Goal: Navigation & Orientation: Find specific page/section

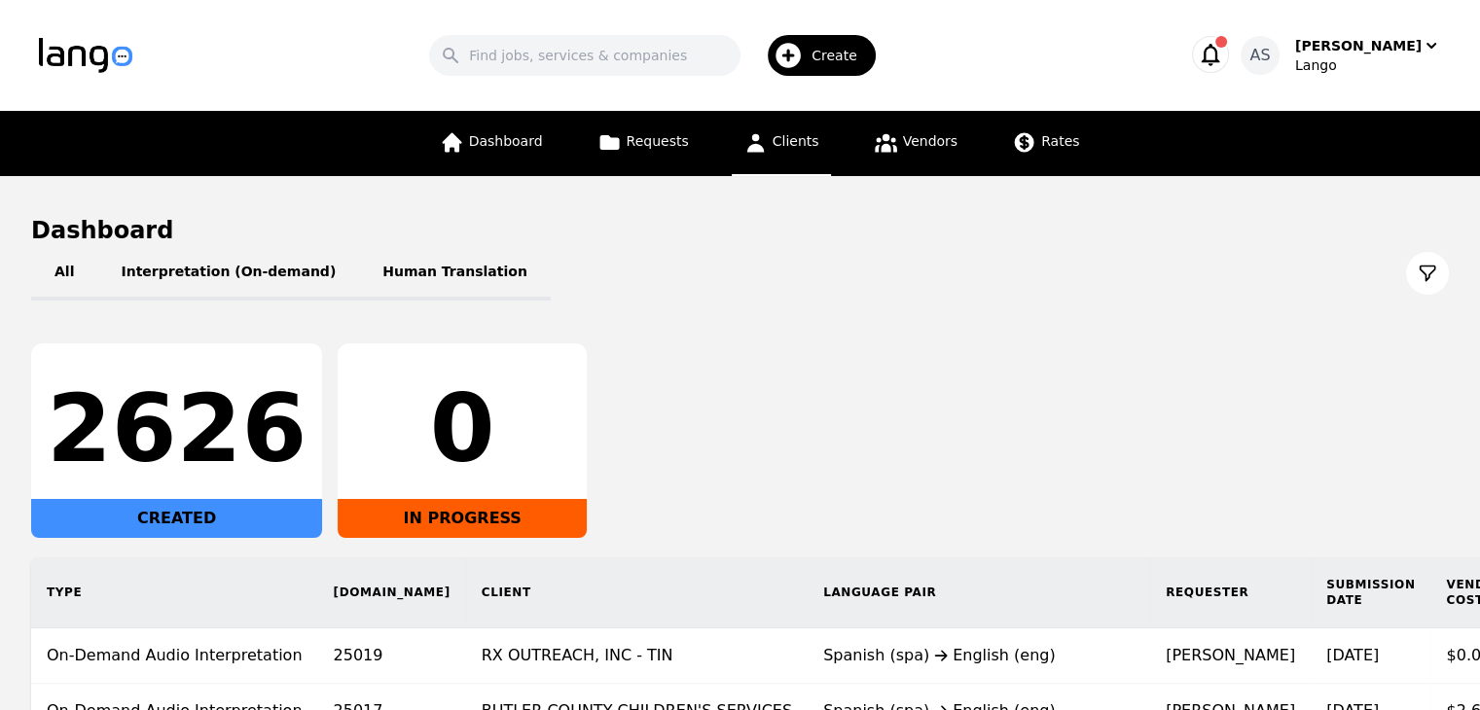
click at [796, 146] on span "Clients" at bounding box center [795, 141] width 47 height 16
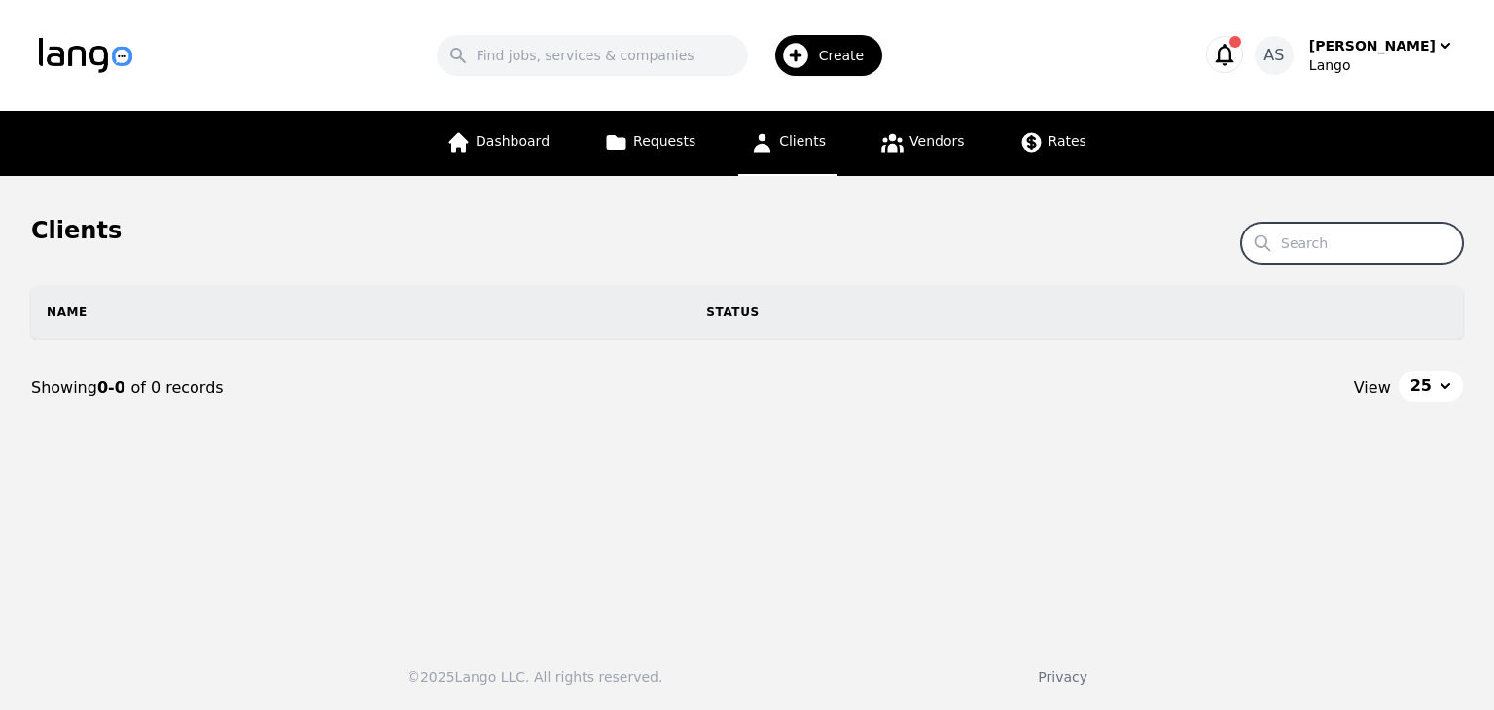
click at [1367, 231] on input "Search" at bounding box center [1352, 243] width 222 height 41
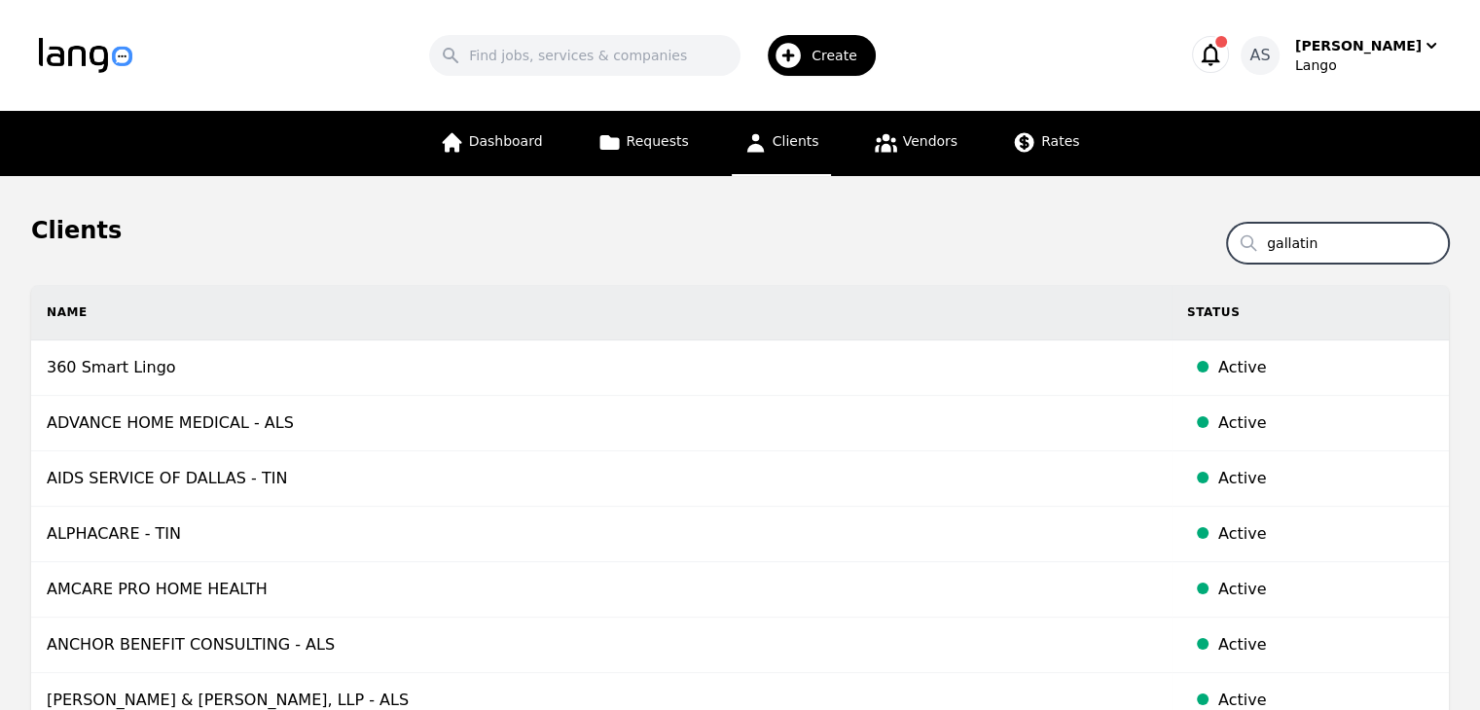
type input "gallatin"
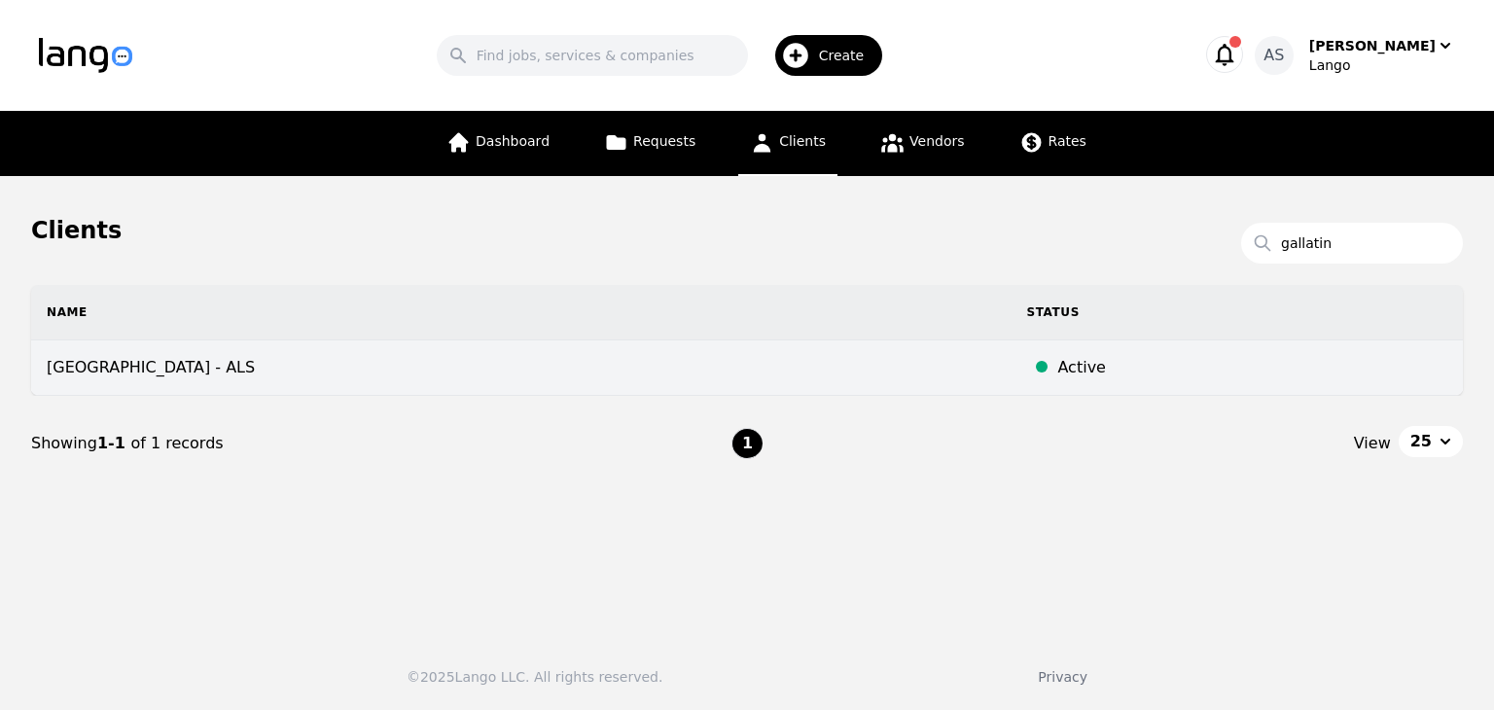
click at [263, 386] on td "GALLATIN COUNTY SCHOOL DISTRICT - ALS" at bounding box center [521, 367] width 980 height 55
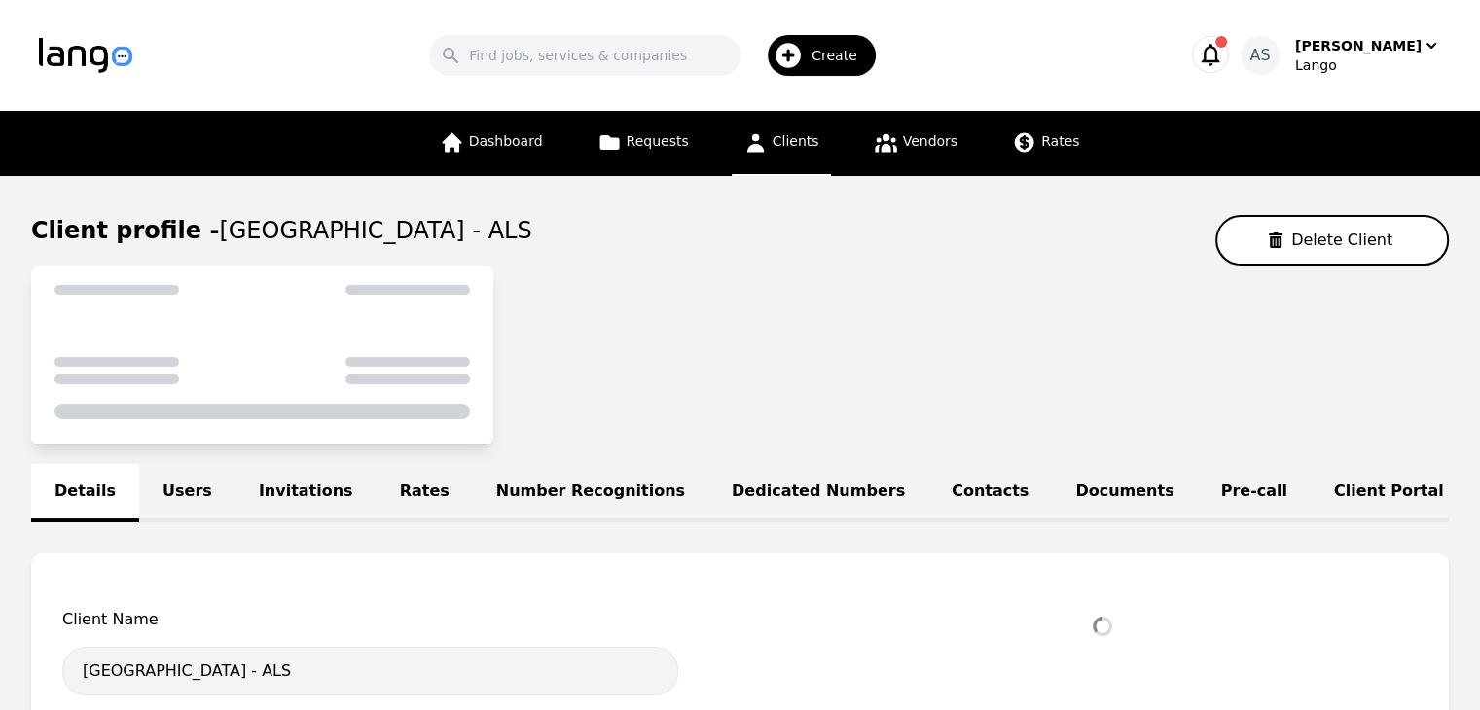
select select "active"
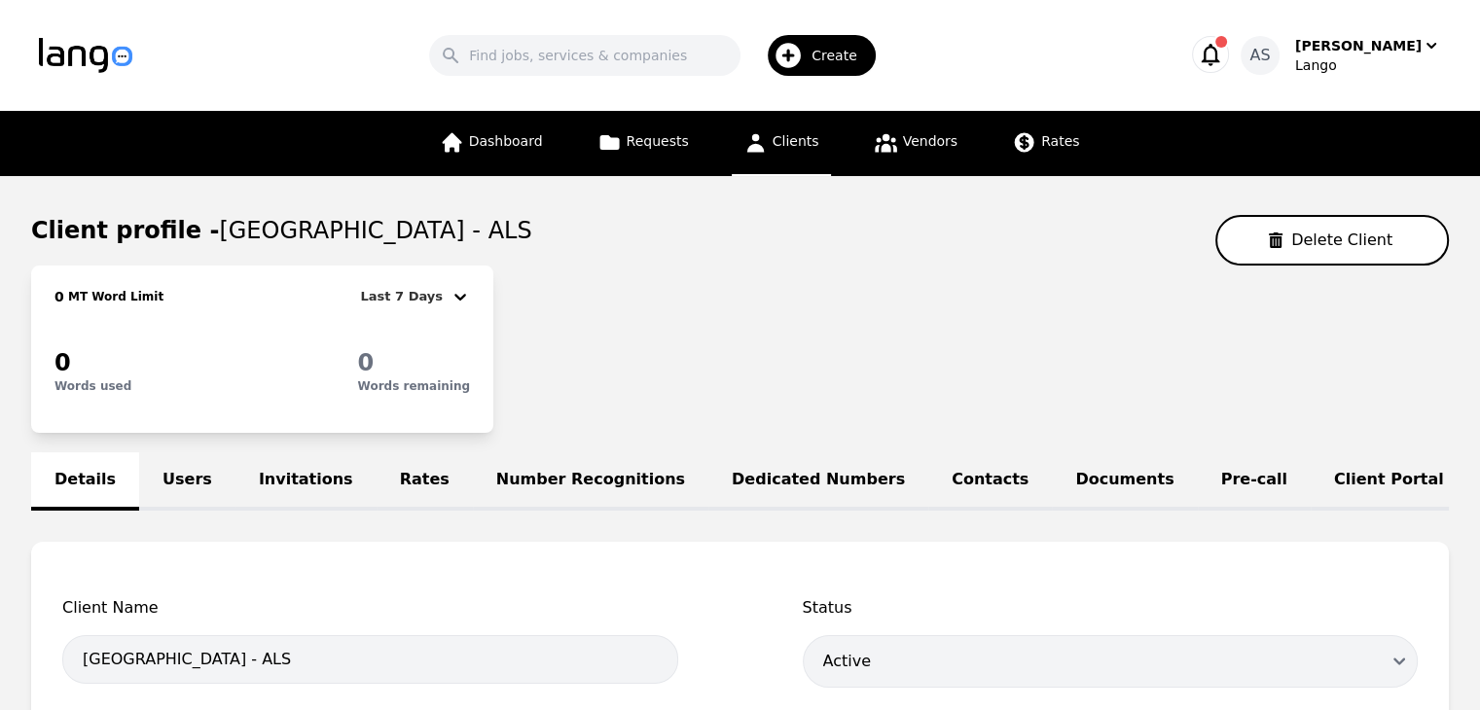
click at [164, 482] on link "Users" at bounding box center [187, 481] width 96 height 58
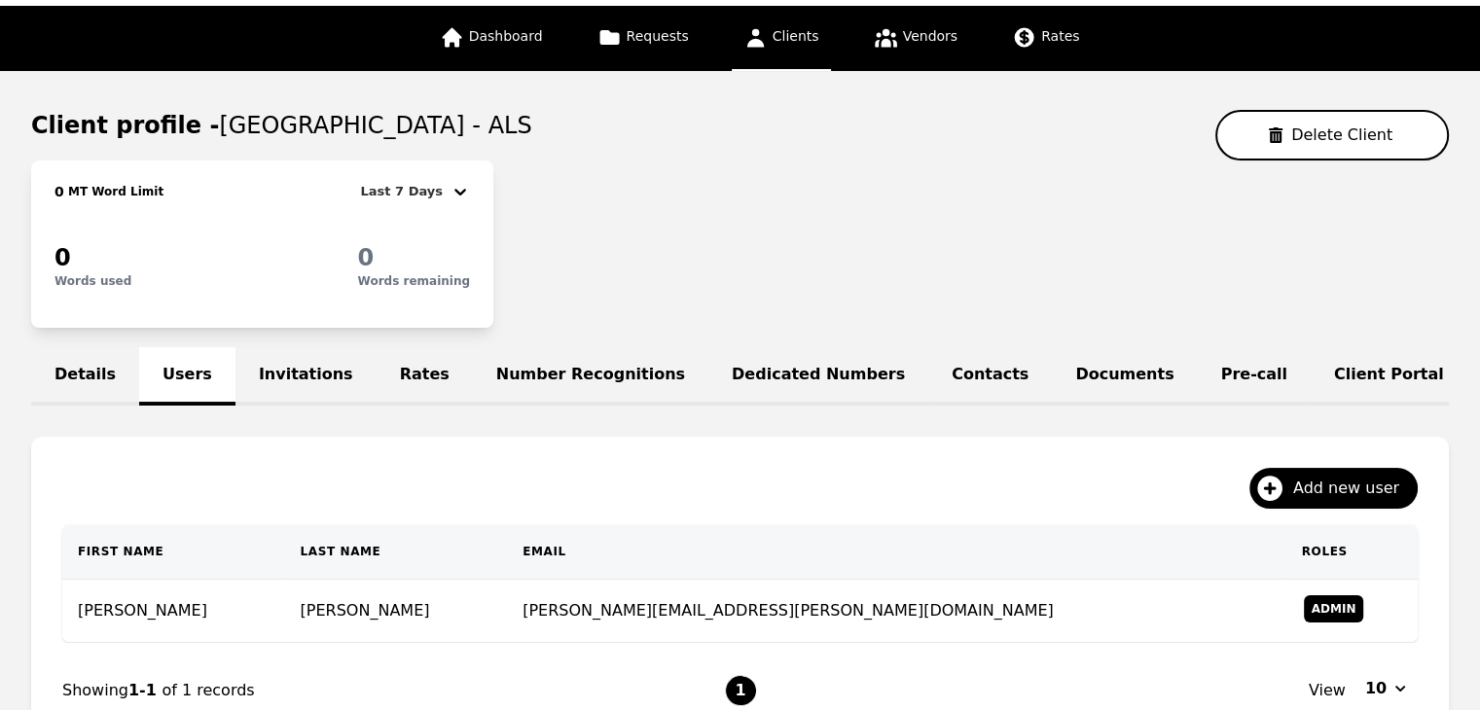
scroll to position [292, 0]
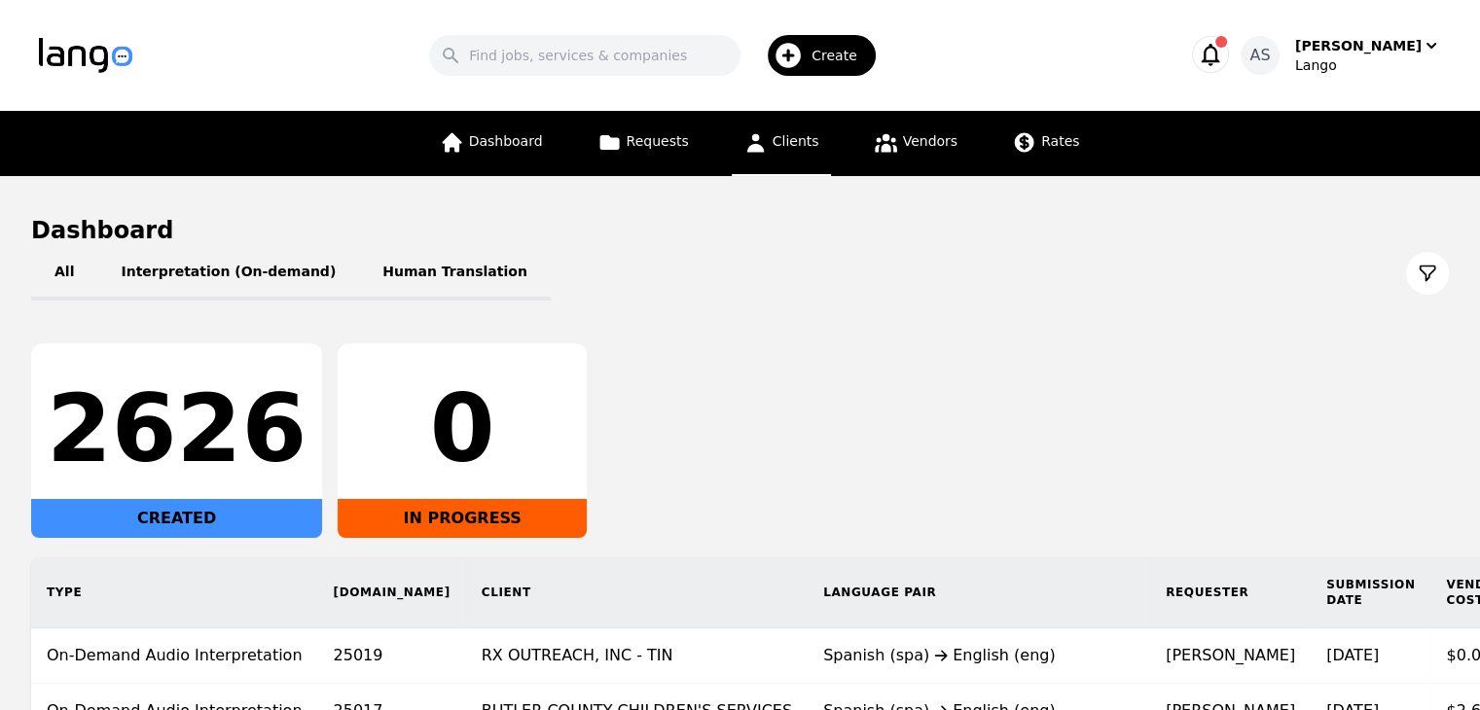
click at [790, 153] on link "Clients" at bounding box center [780, 143] width 99 height 65
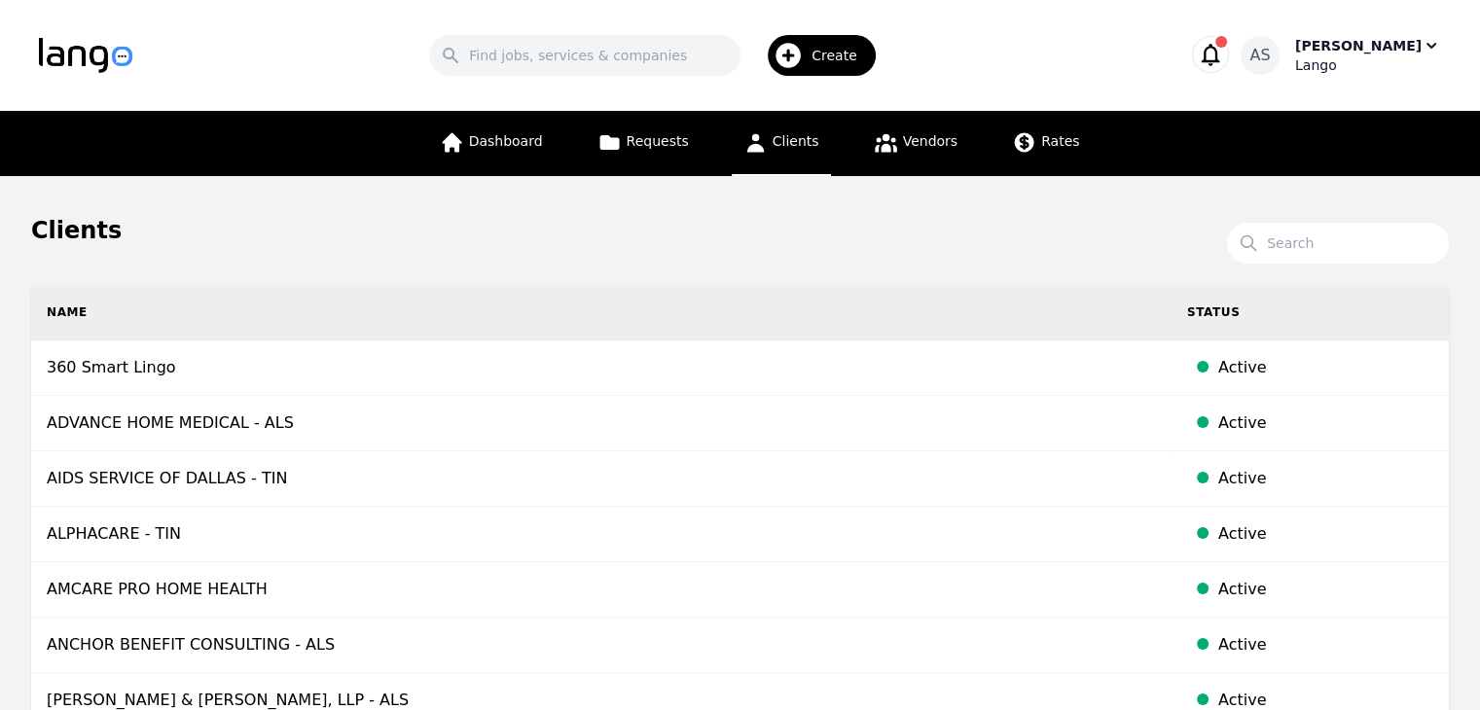
click at [1353, 58] on div "Lango" at bounding box center [1368, 64] width 146 height 19
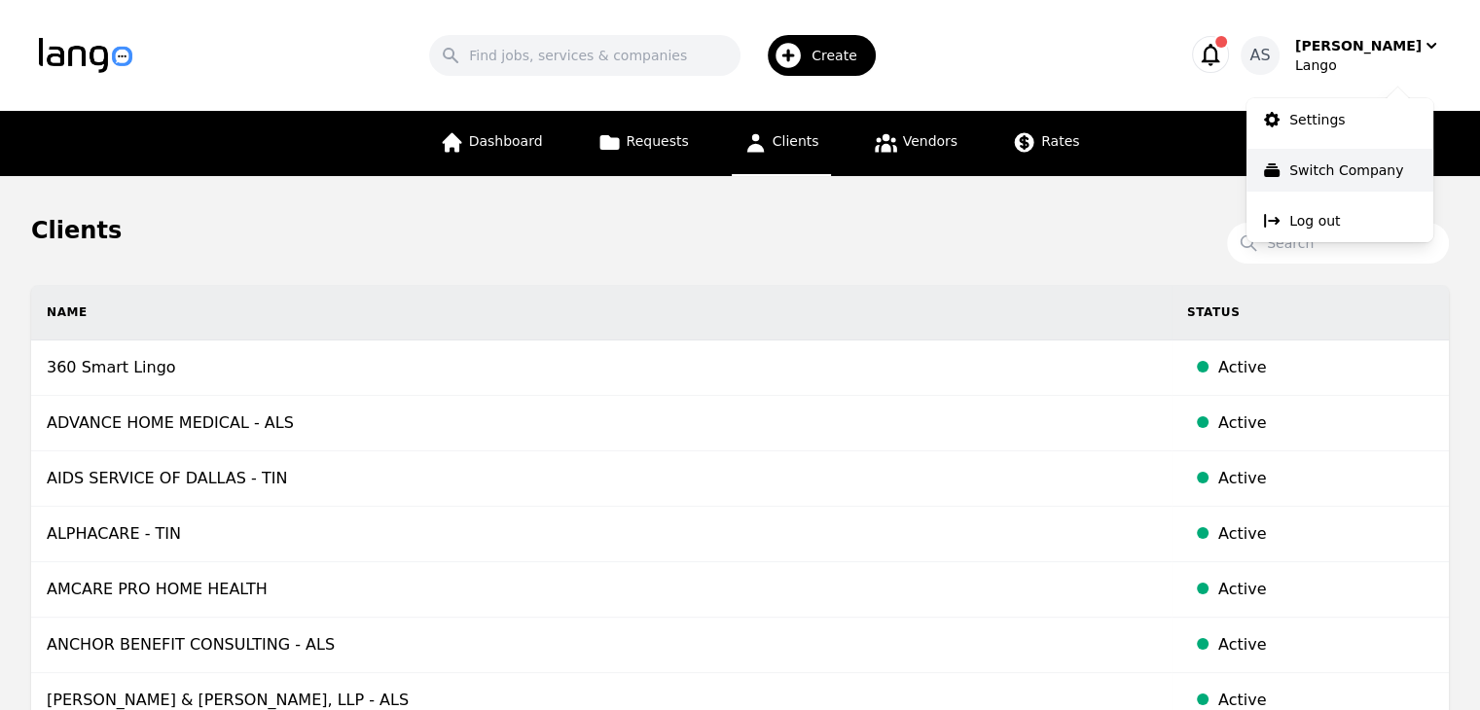
click at [1371, 169] on p "Switch Company" at bounding box center [1346, 169] width 114 height 19
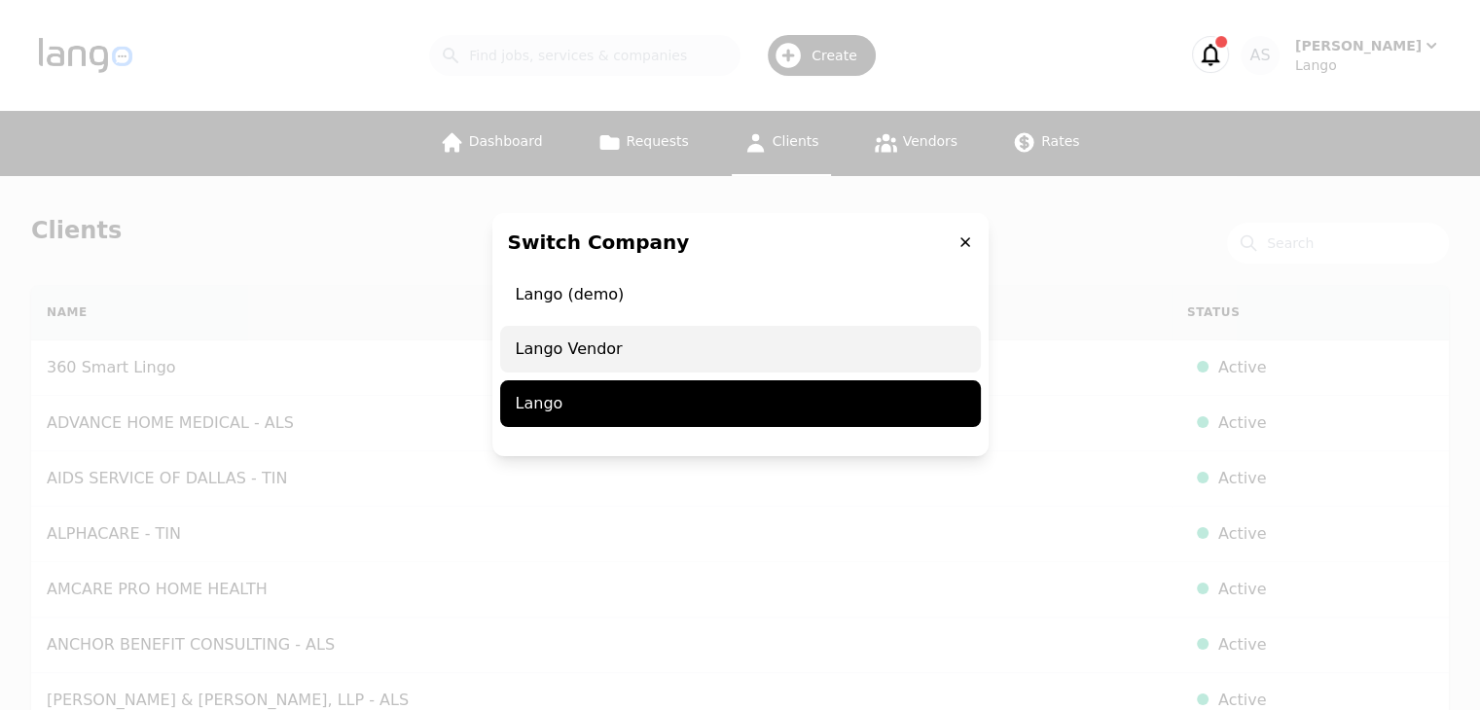
click at [826, 353] on span "Lango Vendor" at bounding box center [740, 349] width 481 height 47
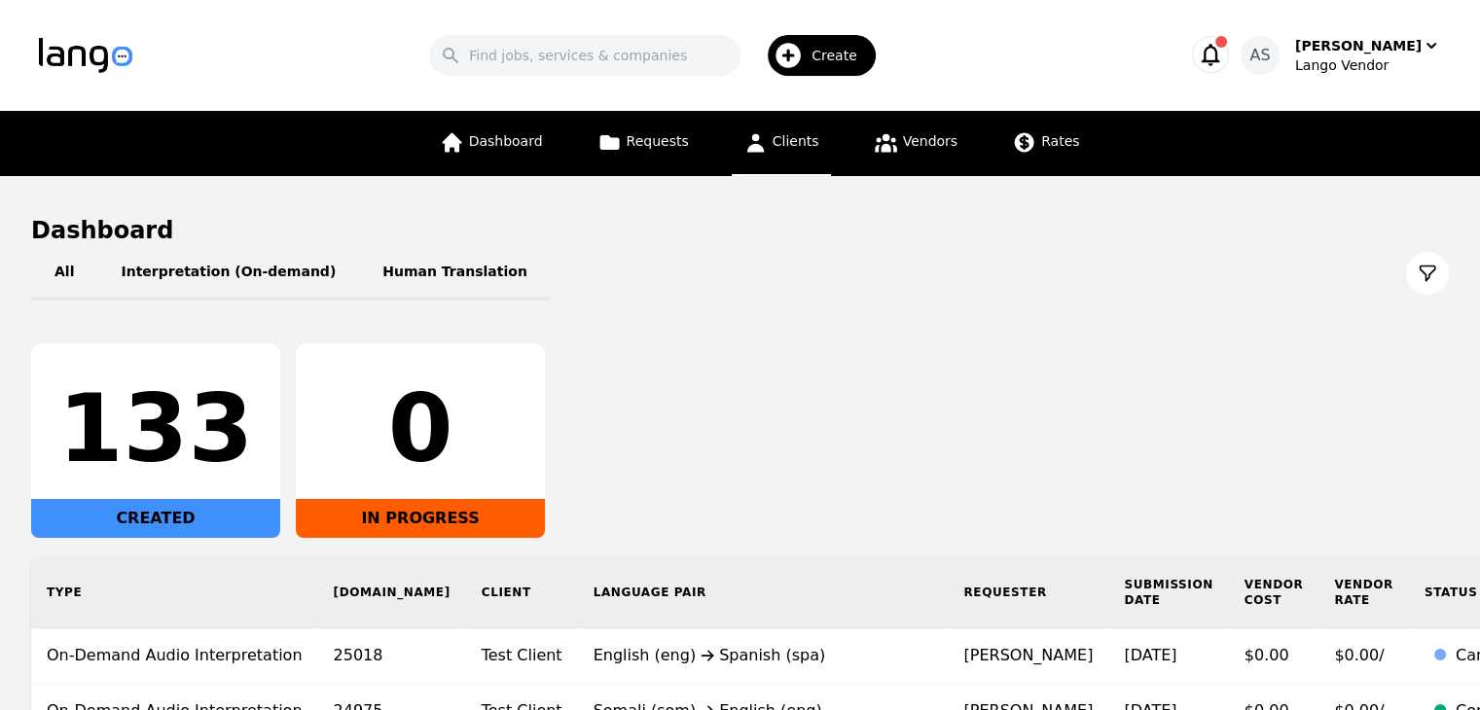
click at [774, 151] on link "Clients" at bounding box center [780, 143] width 99 height 65
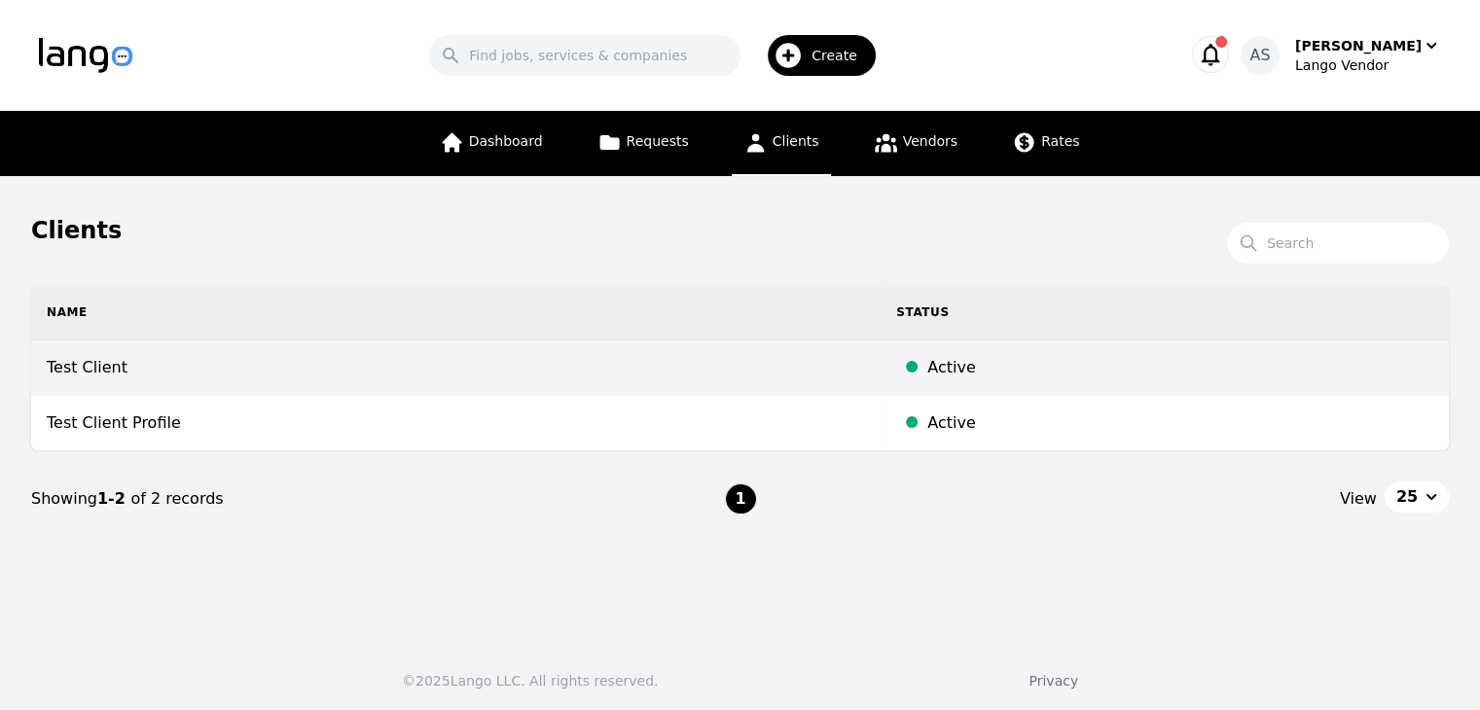
click at [554, 371] on td "Test Client" at bounding box center [455, 367] width 849 height 55
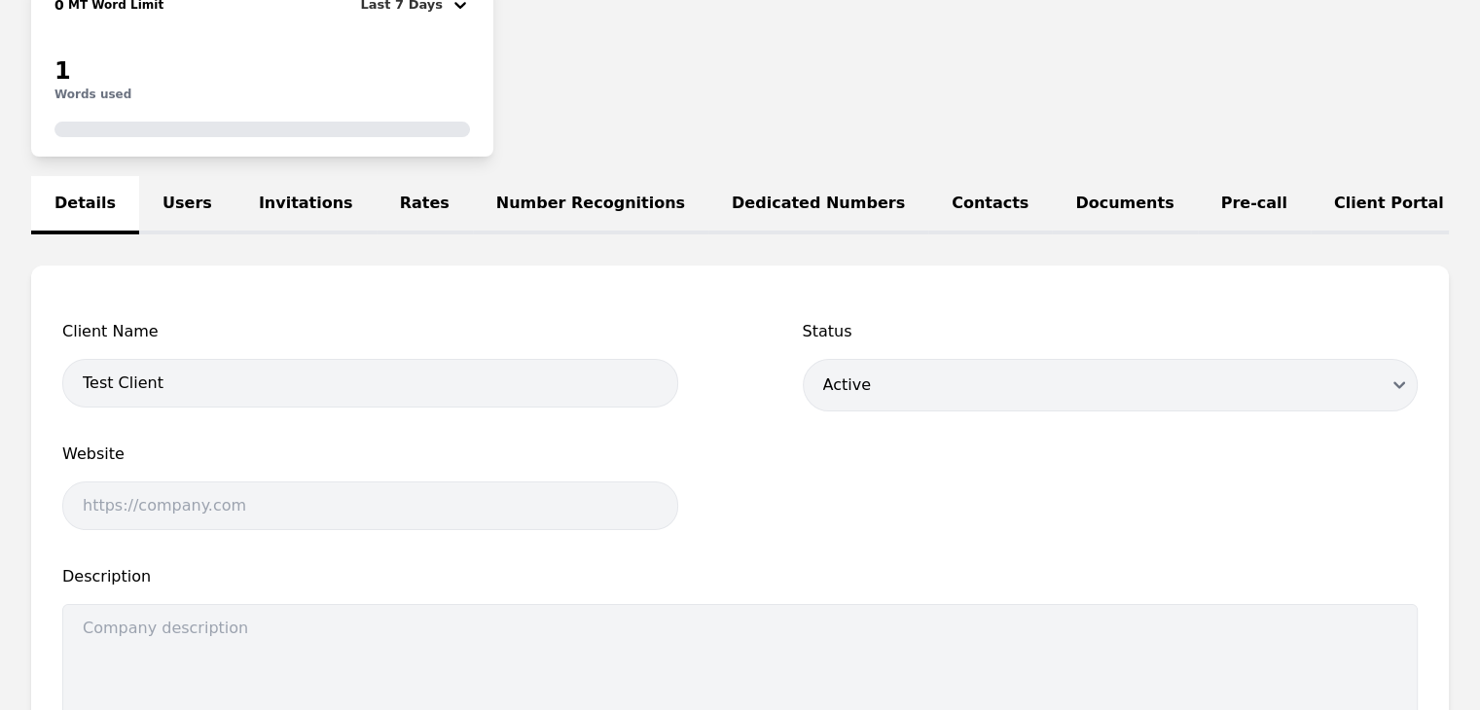
click at [167, 190] on link "Users" at bounding box center [187, 205] width 96 height 58
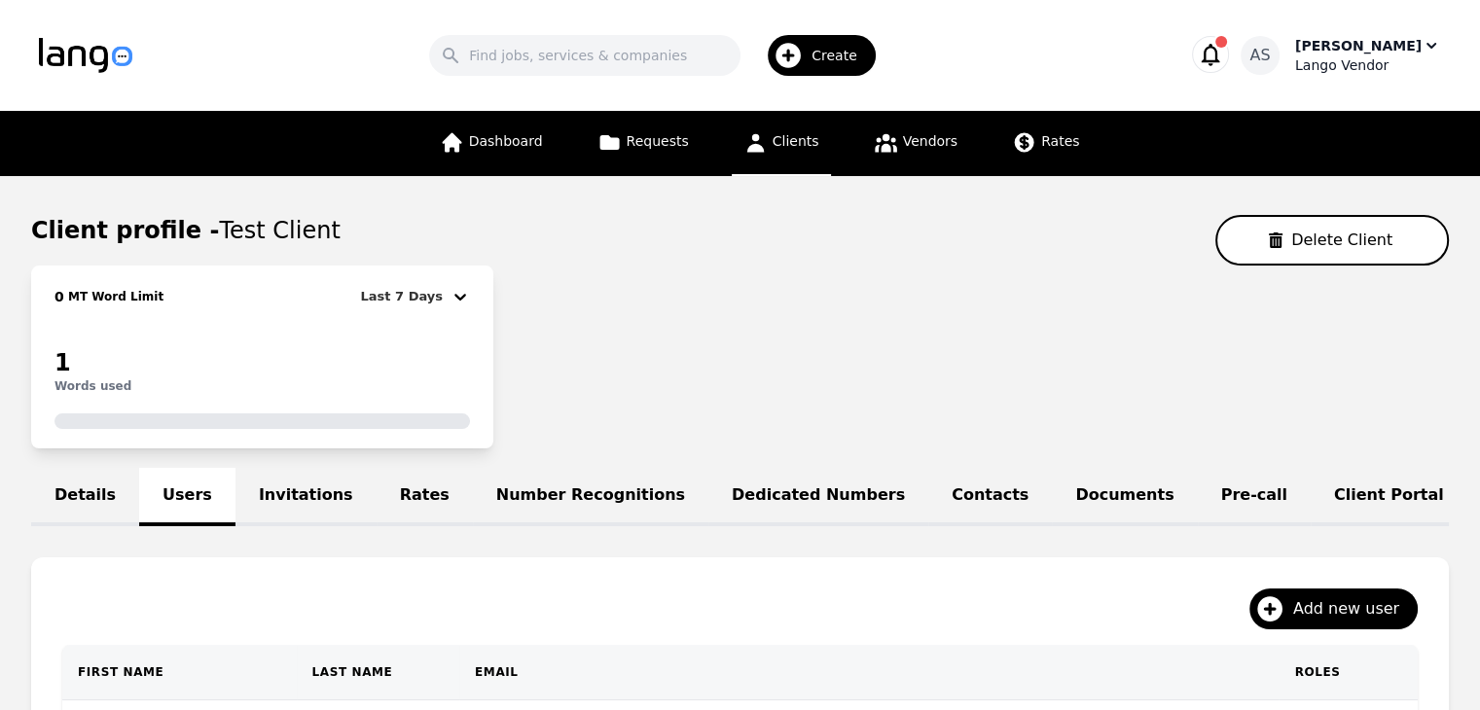
click at [1370, 67] on div "Lango Vendor" at bounding box center [1368, 64] width 146 height 19
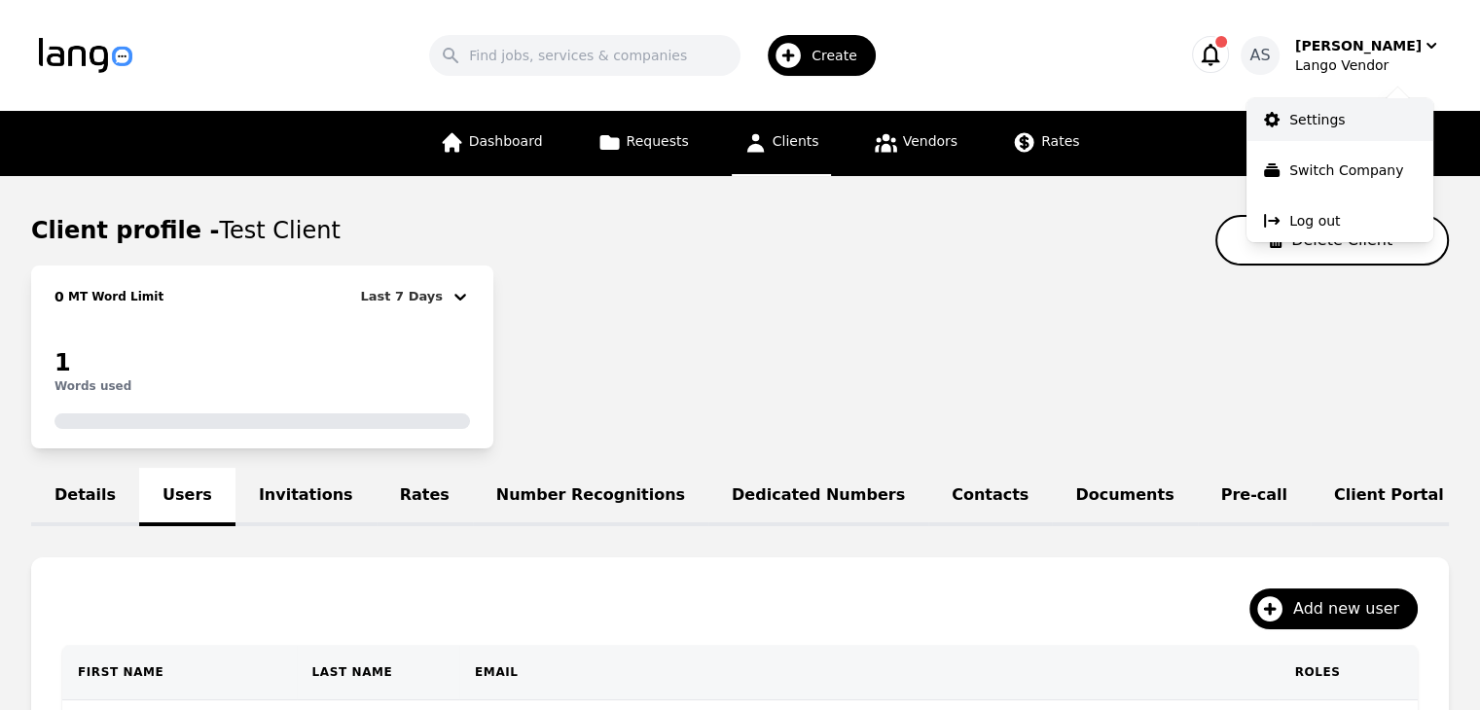
click at [1325, 127] on p "Settings" at bounding box center [1316, 119] width 55 height 19
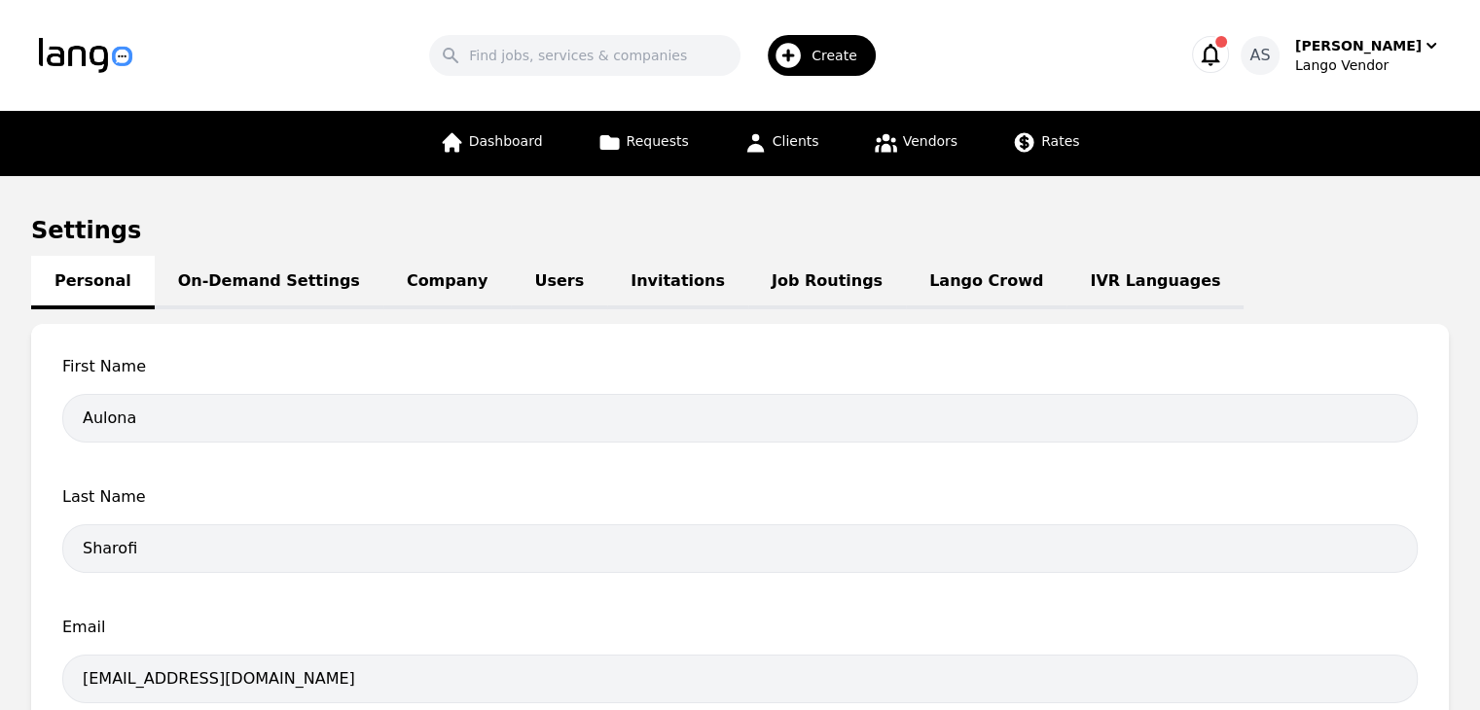
click at [778, 282] on link "Job Routings" at bounding box center [827, 282] width 158 height 53
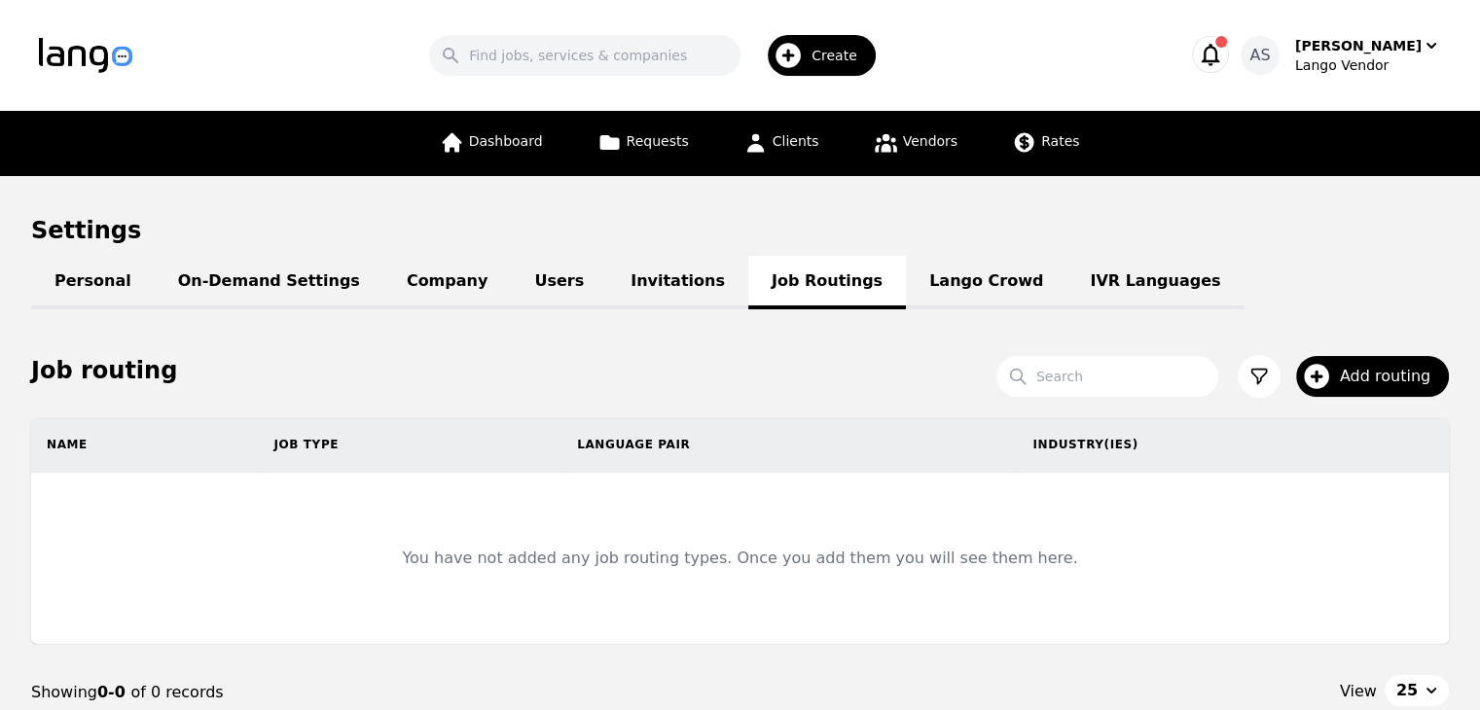
click at [1066, 285] on link "IVR Languages" at bounding box center [1154, 282] width 177 height 53
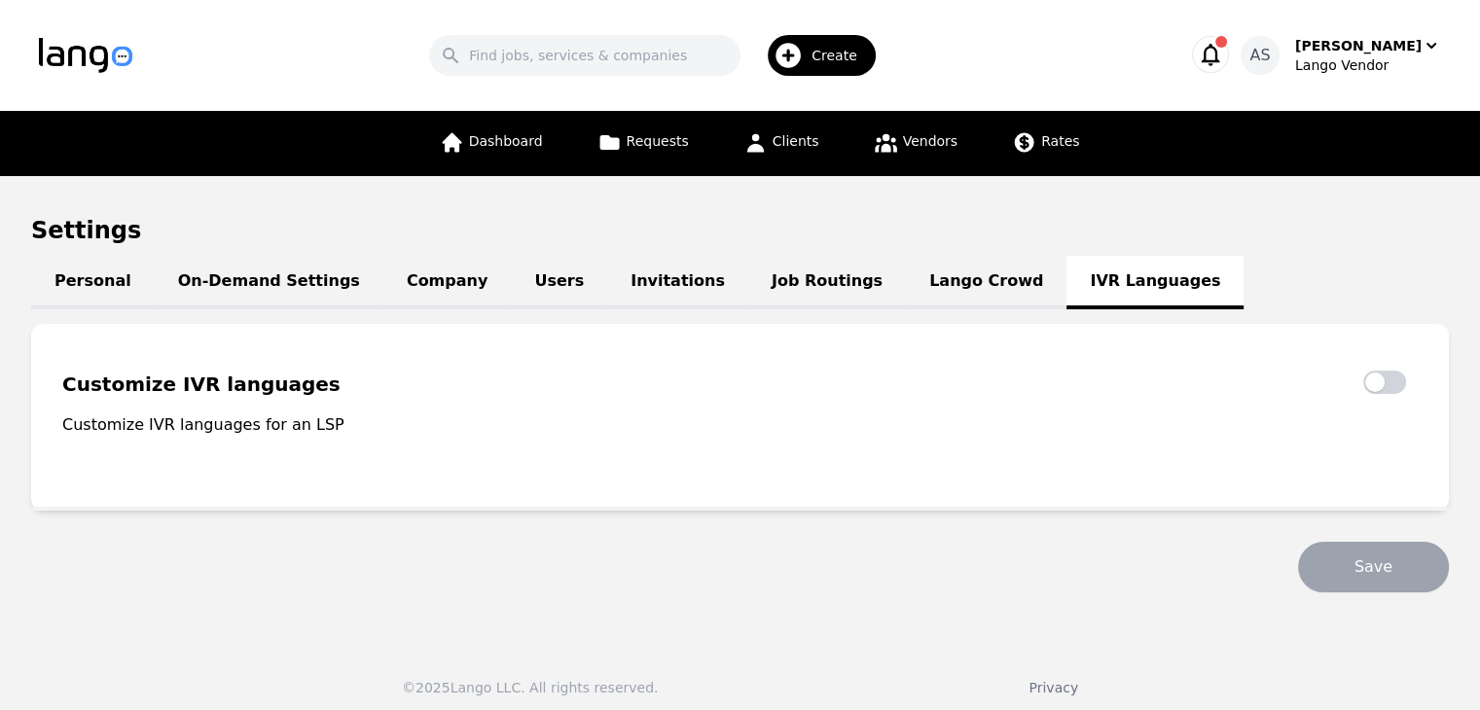
click at [906, 284] on link "Lango Crowd" at bounding box center [986, 282] width 160 height 53
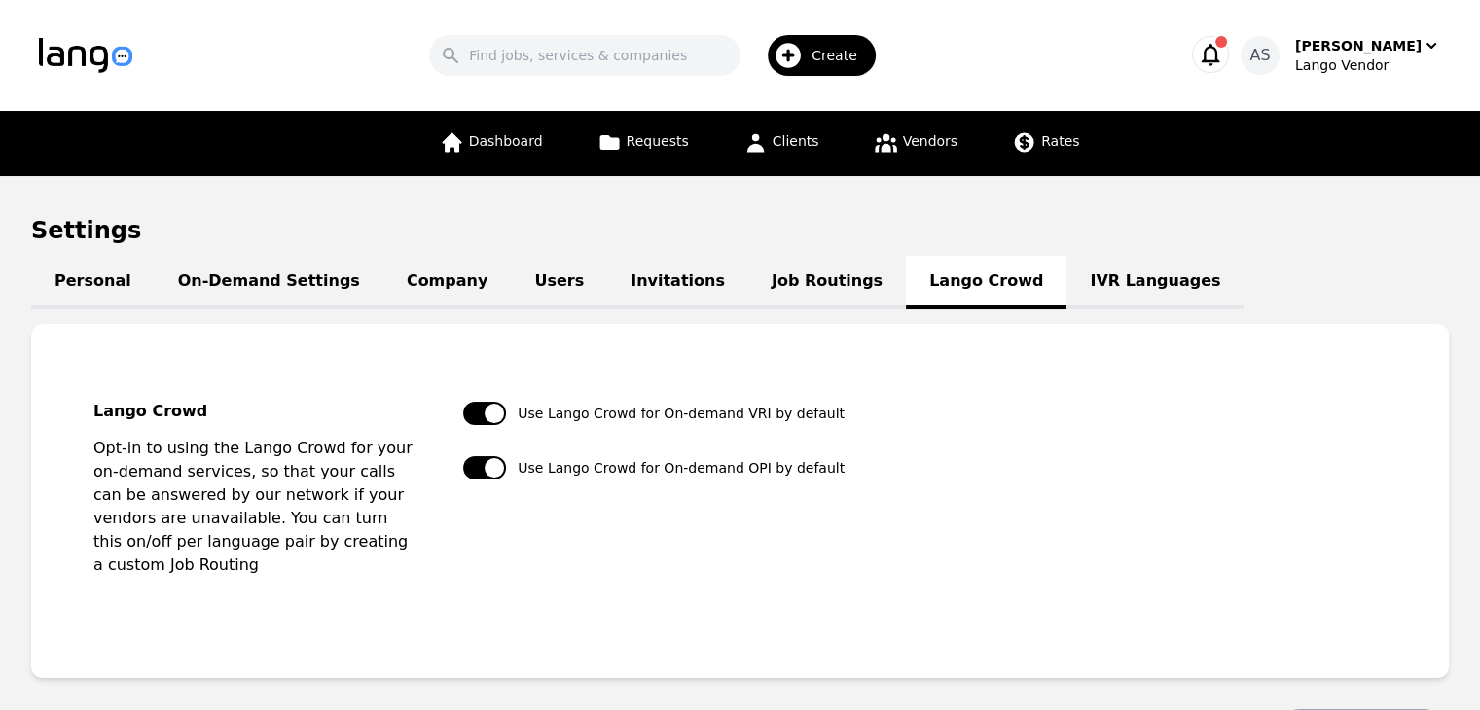
click at [295, 289] on link "On-Demand Settings" at bounding box center [269, 282] width 229 height 53
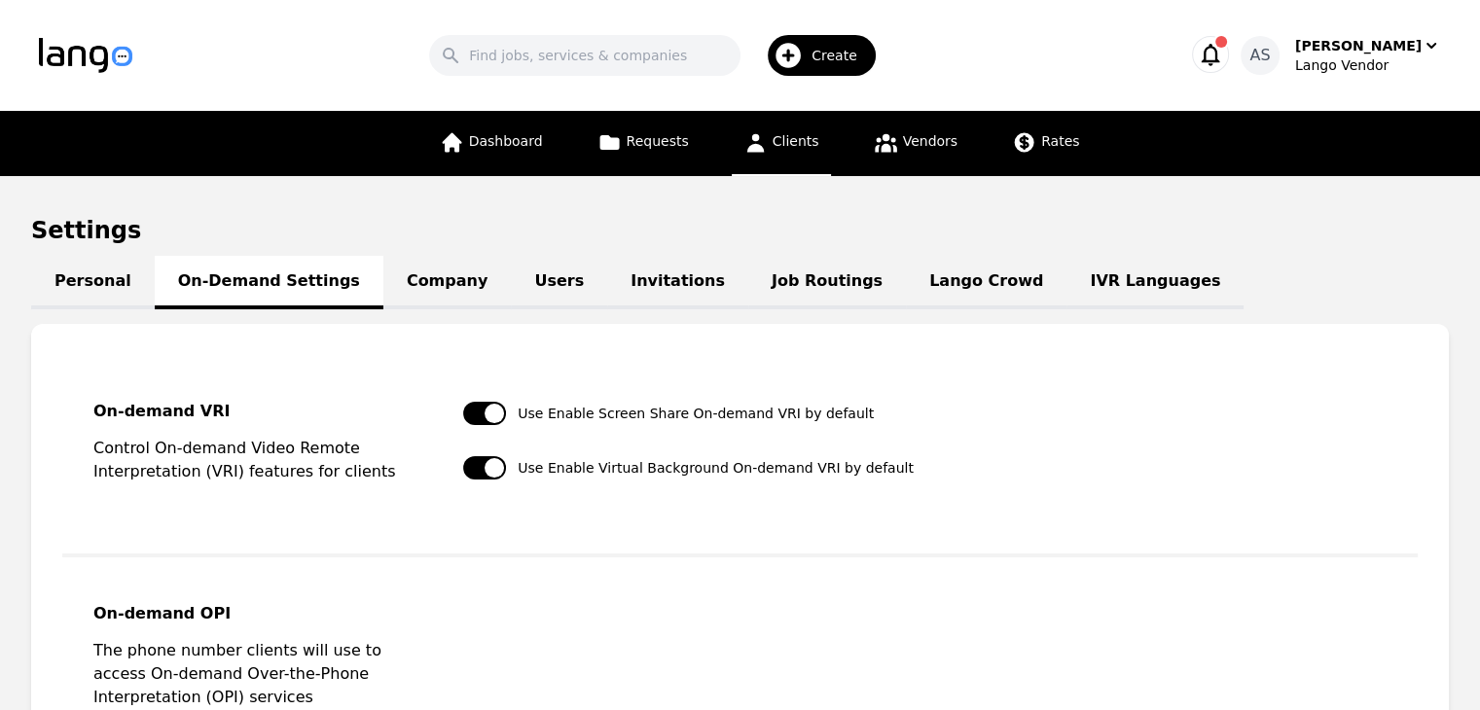
click at [782, 165] on link "Clients" at bounding box center [780, 143] width 99 height 65
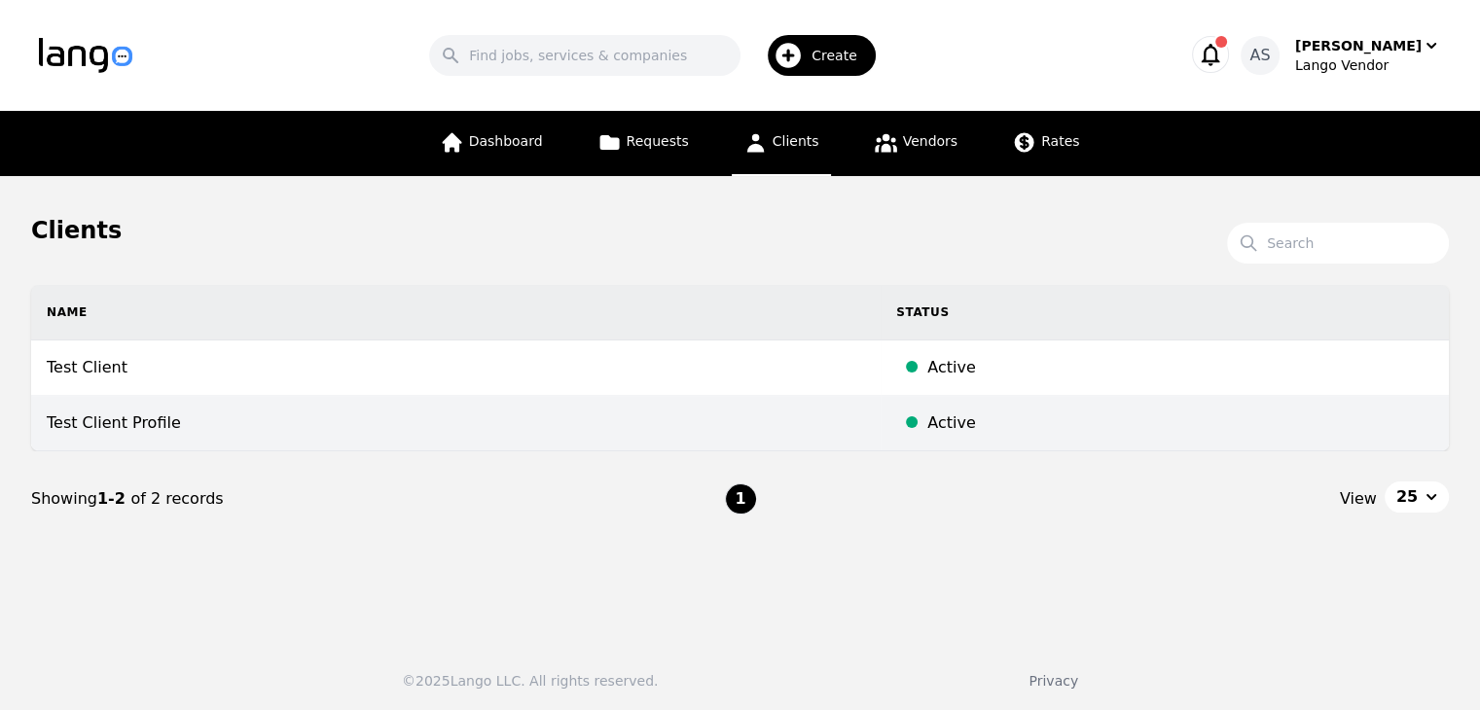
click at [385, 413] on td "Test Client Profile" at bounding box center [455, 423] width 849 height 55
click at [385, 413] on main "Clients Search Name Status Test Client Active Test Client Profile Active Showin…" at bounding box center [747, 400] width 1494 height 448
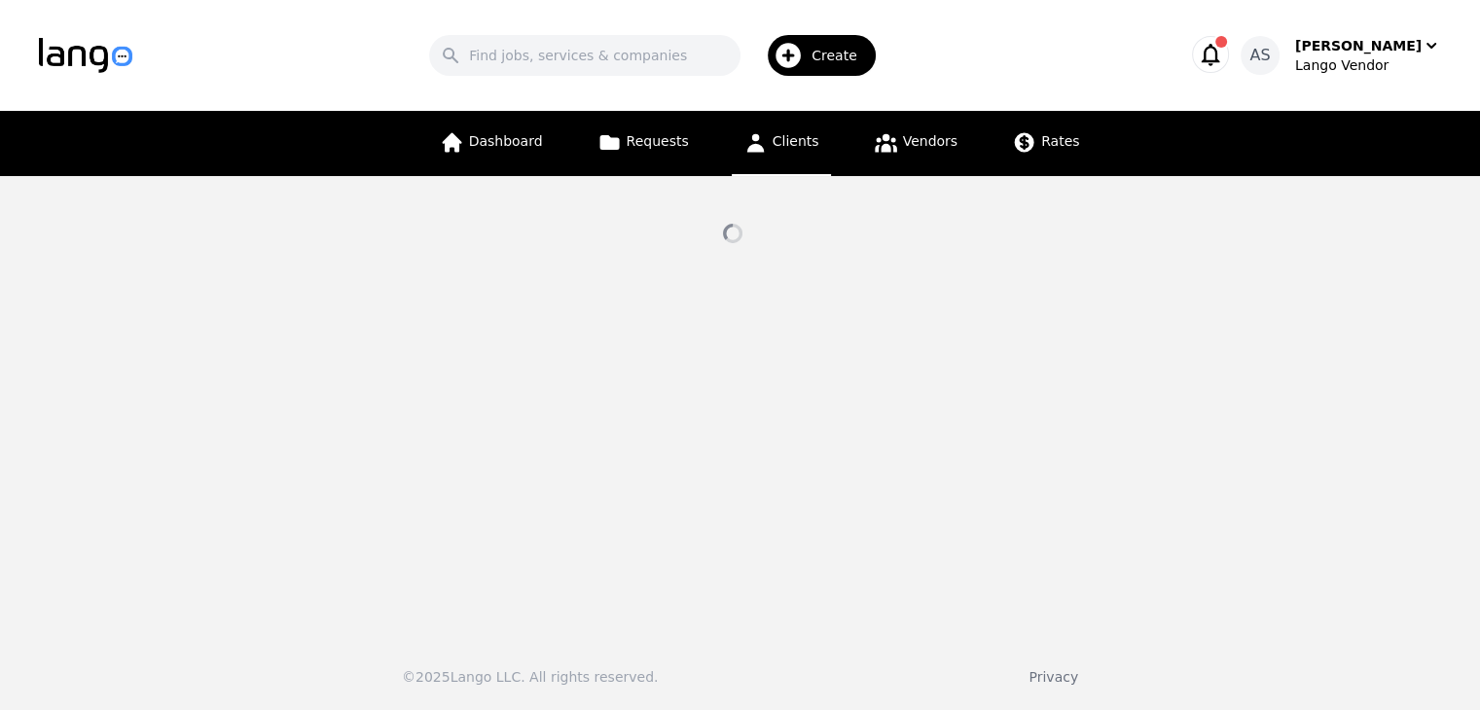
select select "active"
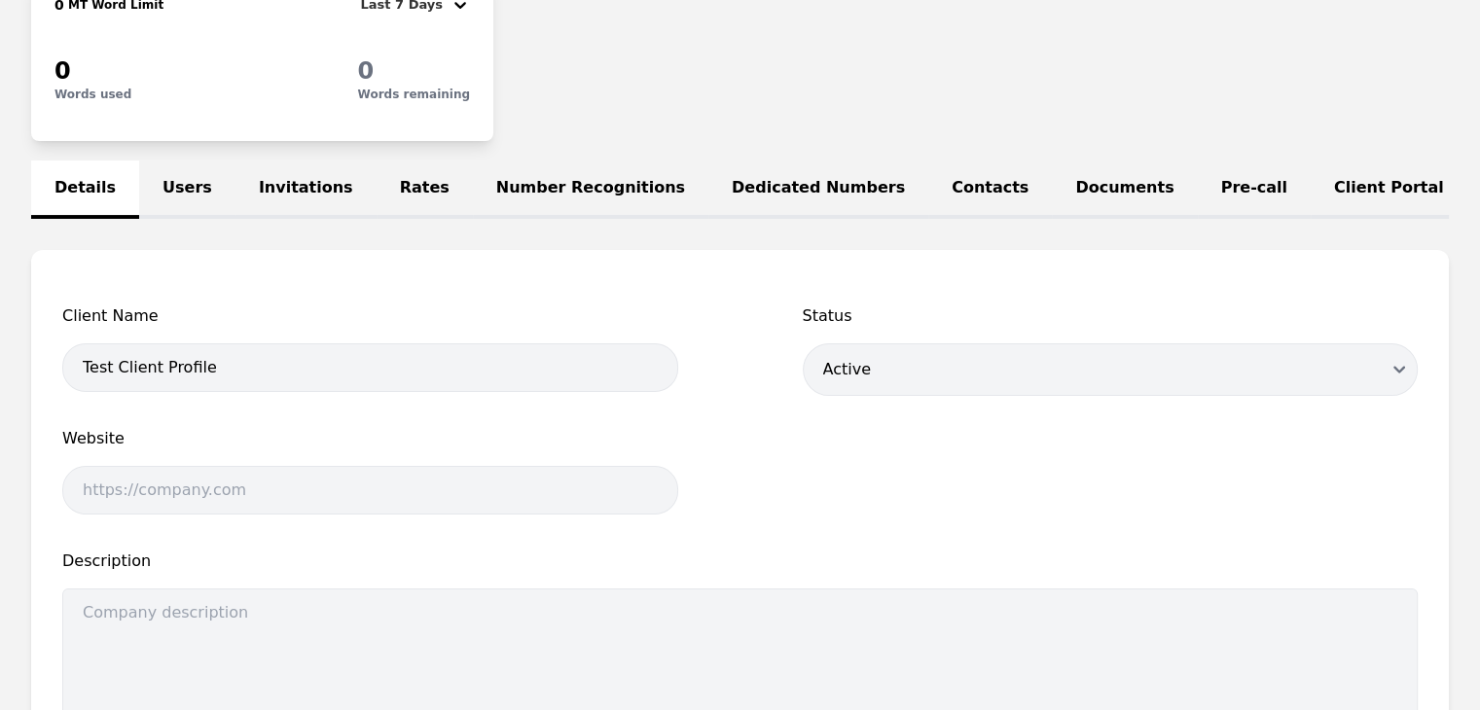
click at [189, 184] on link "Users" at bounding box center [187, 189] width 96 height 58
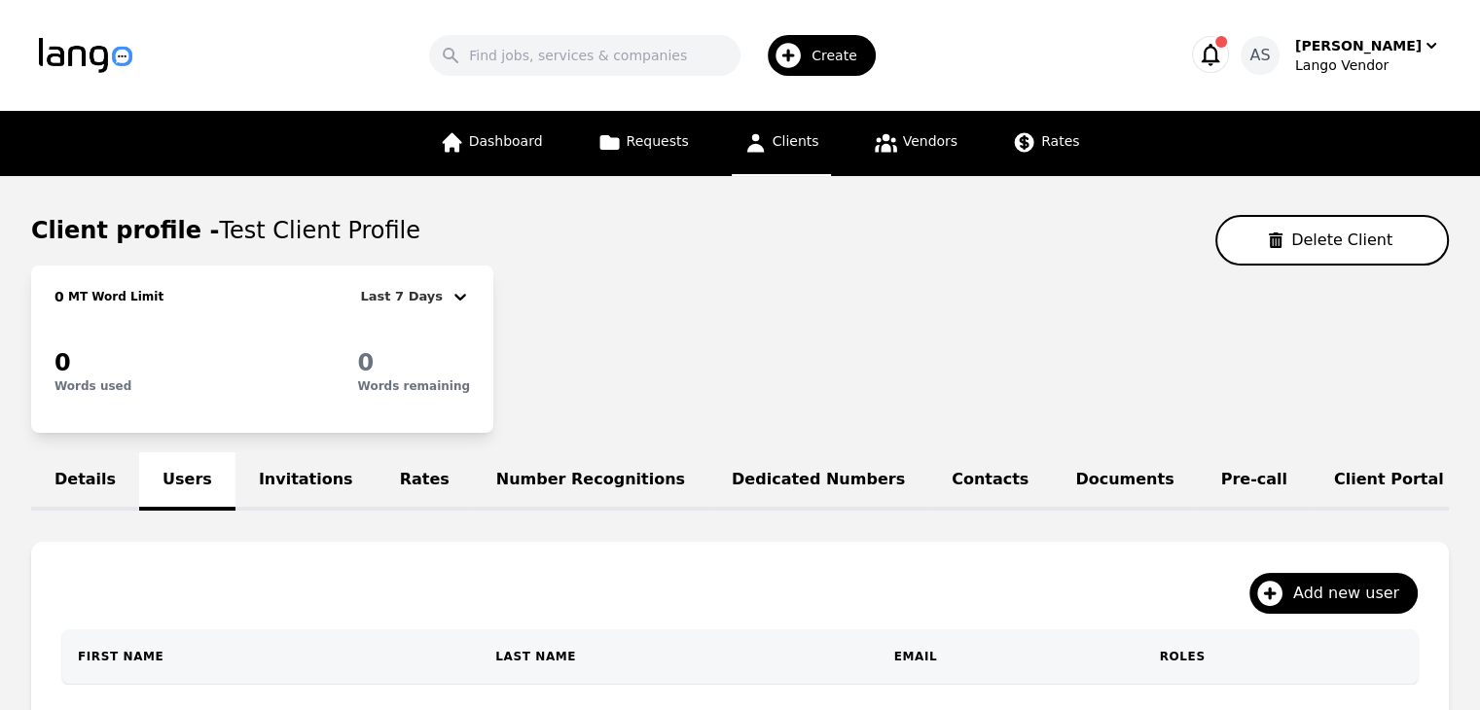
click at [803, 153] on link "Clients" at bounding box center [780, 143] width 99 height 65
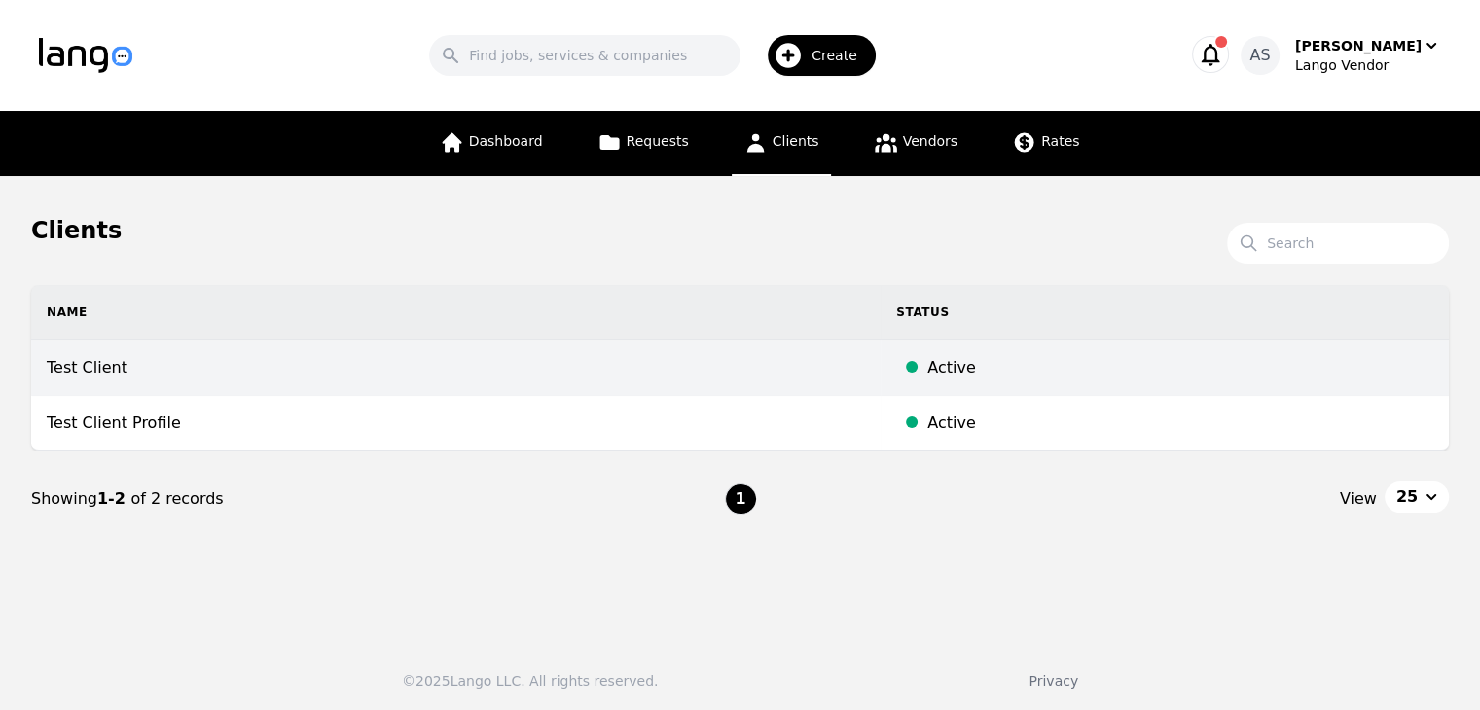
click at [540, 371] on td "Test Client" at bounding box center [455, 367] width 849 height 55
select select "active"
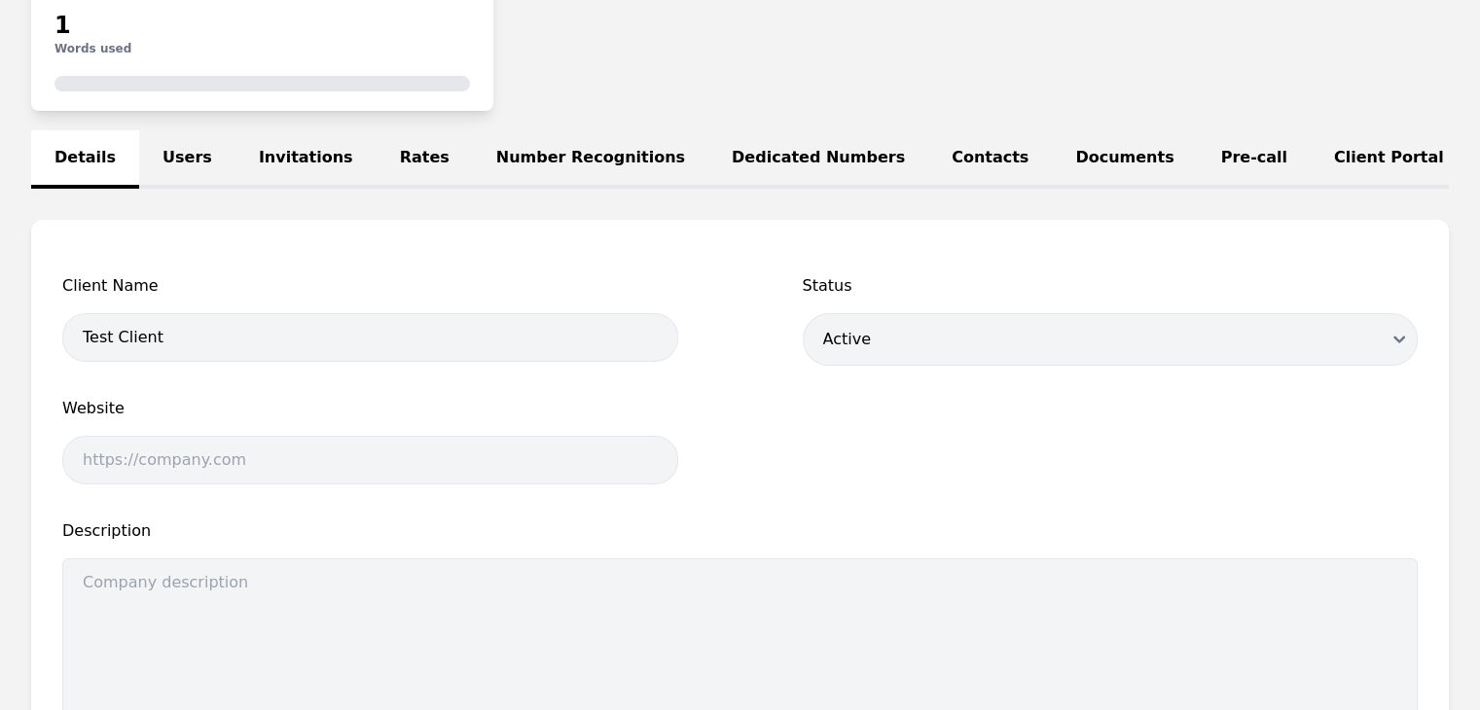
scroll to position [97, 0]
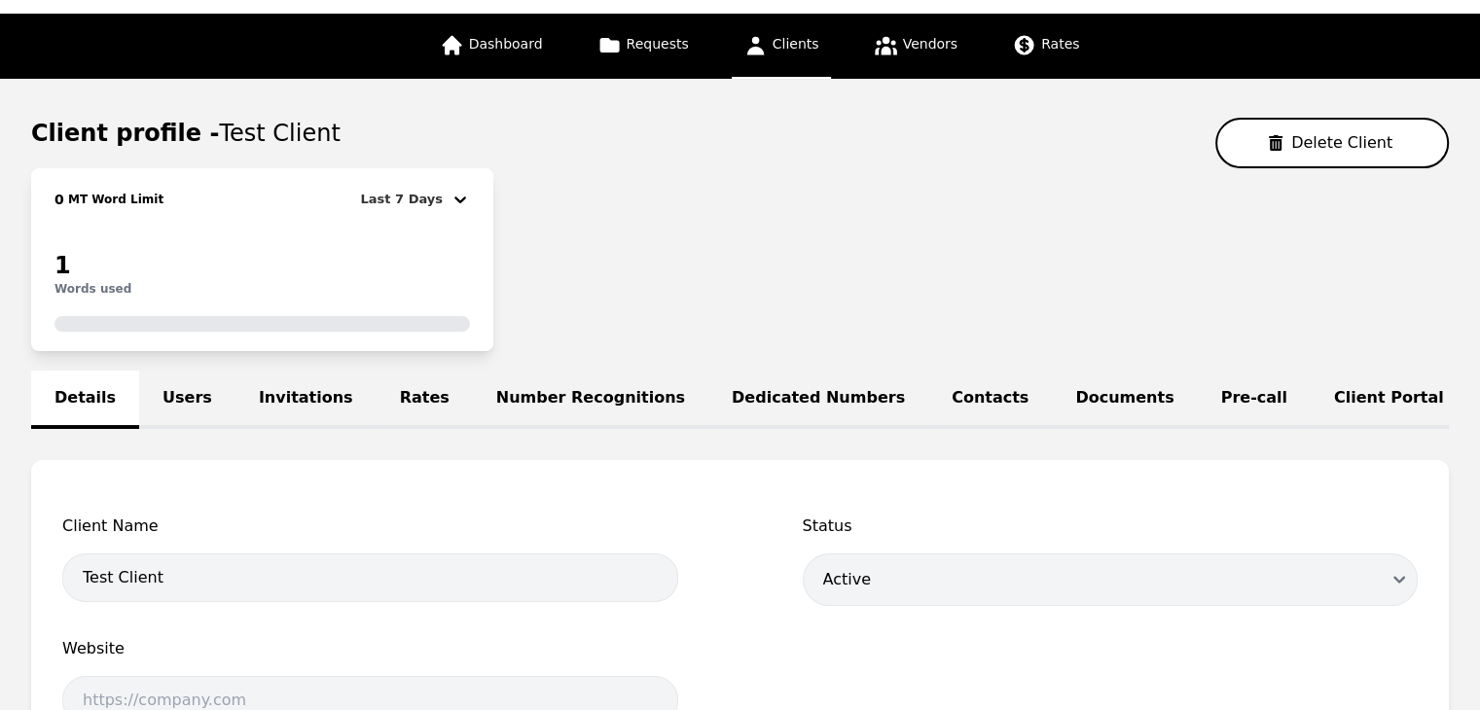
click at [194, 399] on link "Users" at bounding box center [187, 400] width 96 height 58
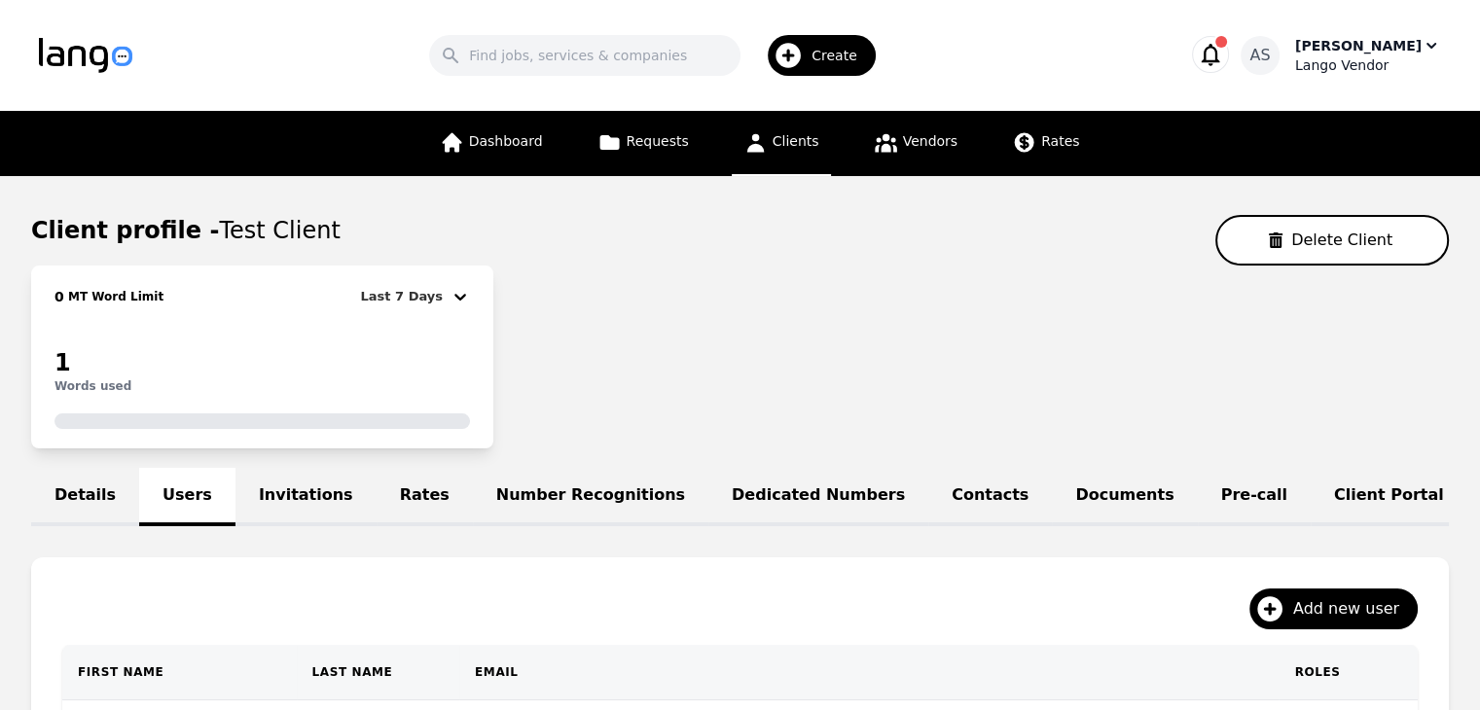
drag, startPoint x: 1412, startPoint y: 53, endPoint x: 1403, endPoint y: 63, distance: 13.8
click at [1412, 53] on div "[PERSON_NAME]" at bounding box center [1358, 45] width 126 height 19
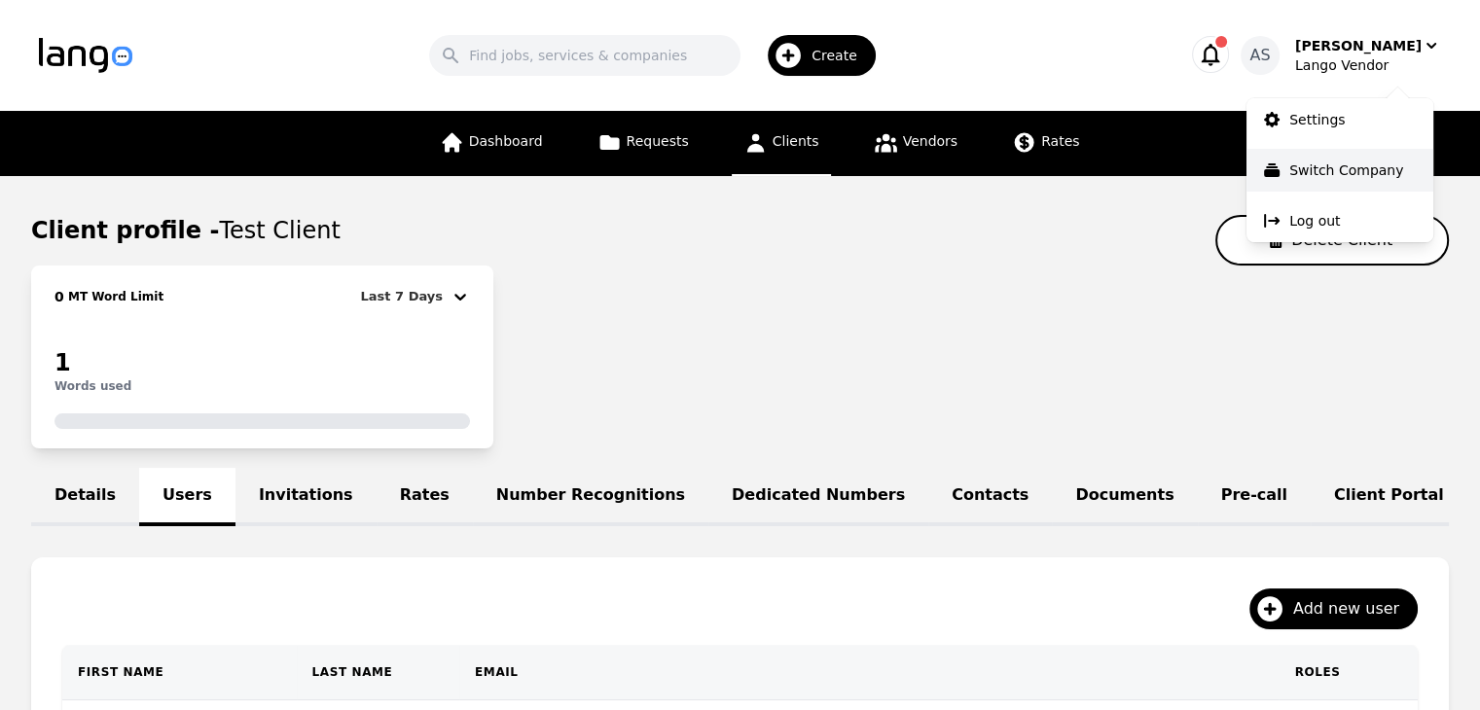
click at [1342, 164] on p "Switch Company" at bounding box center [1346, 169] width 114 height 19
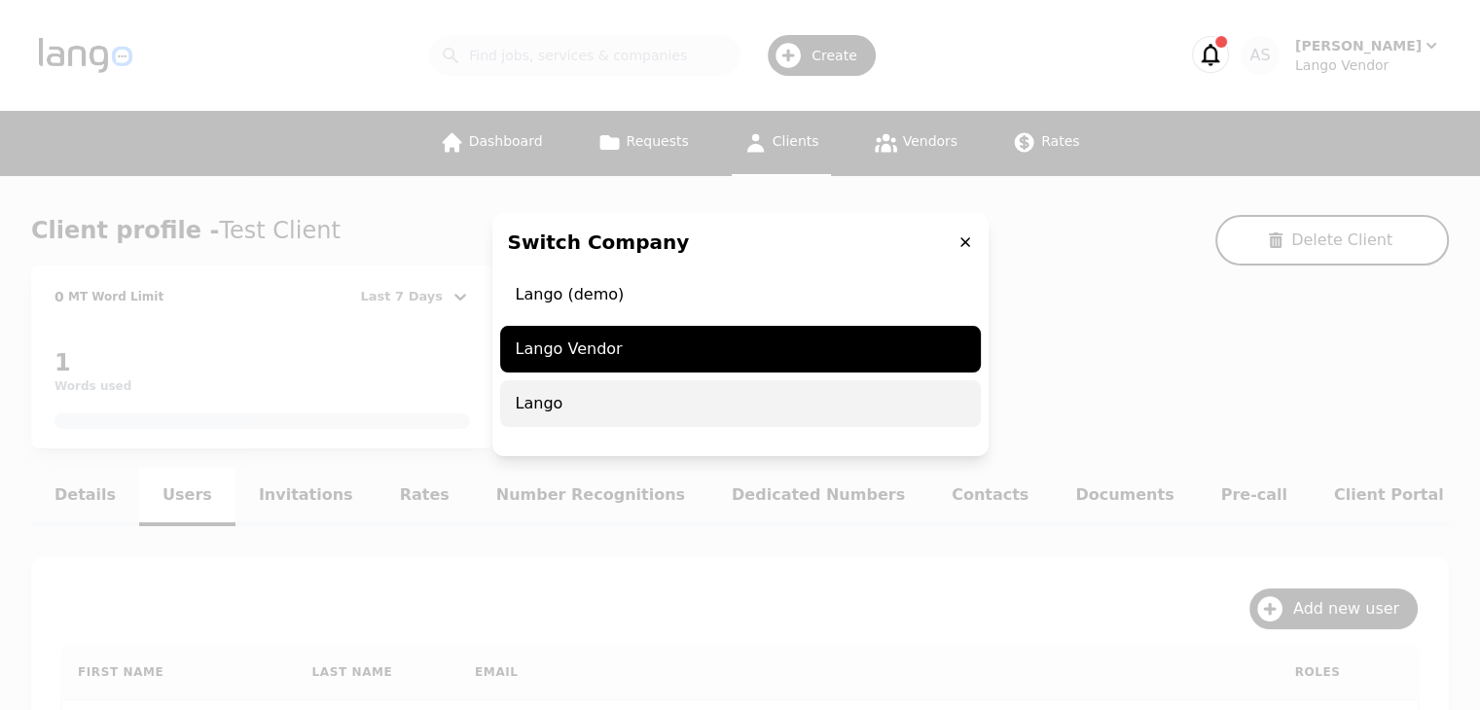
click at [613, 394] on span "Lango" at bounding box center [740, 403] width 481 height 47
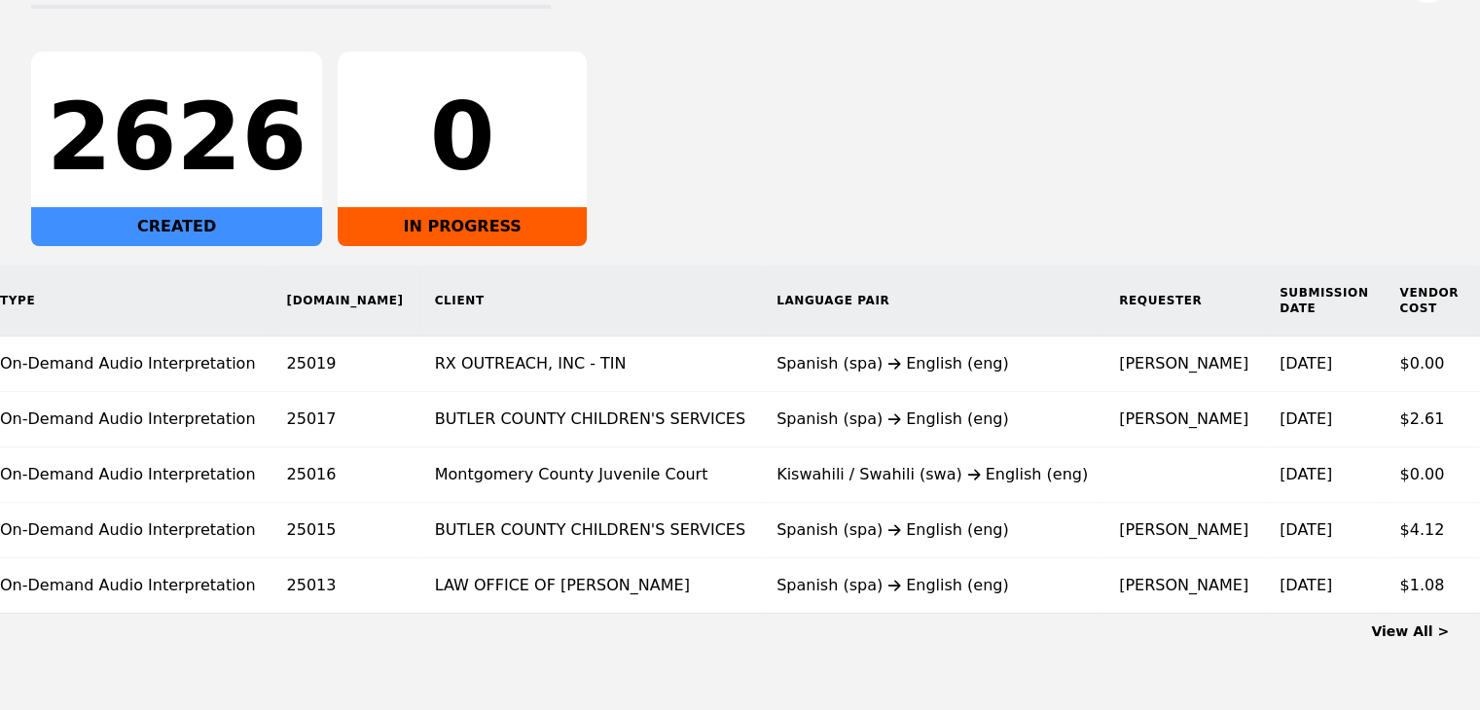
scroll to position [0, 29]
